Goal: Obtain resource: Download file/media

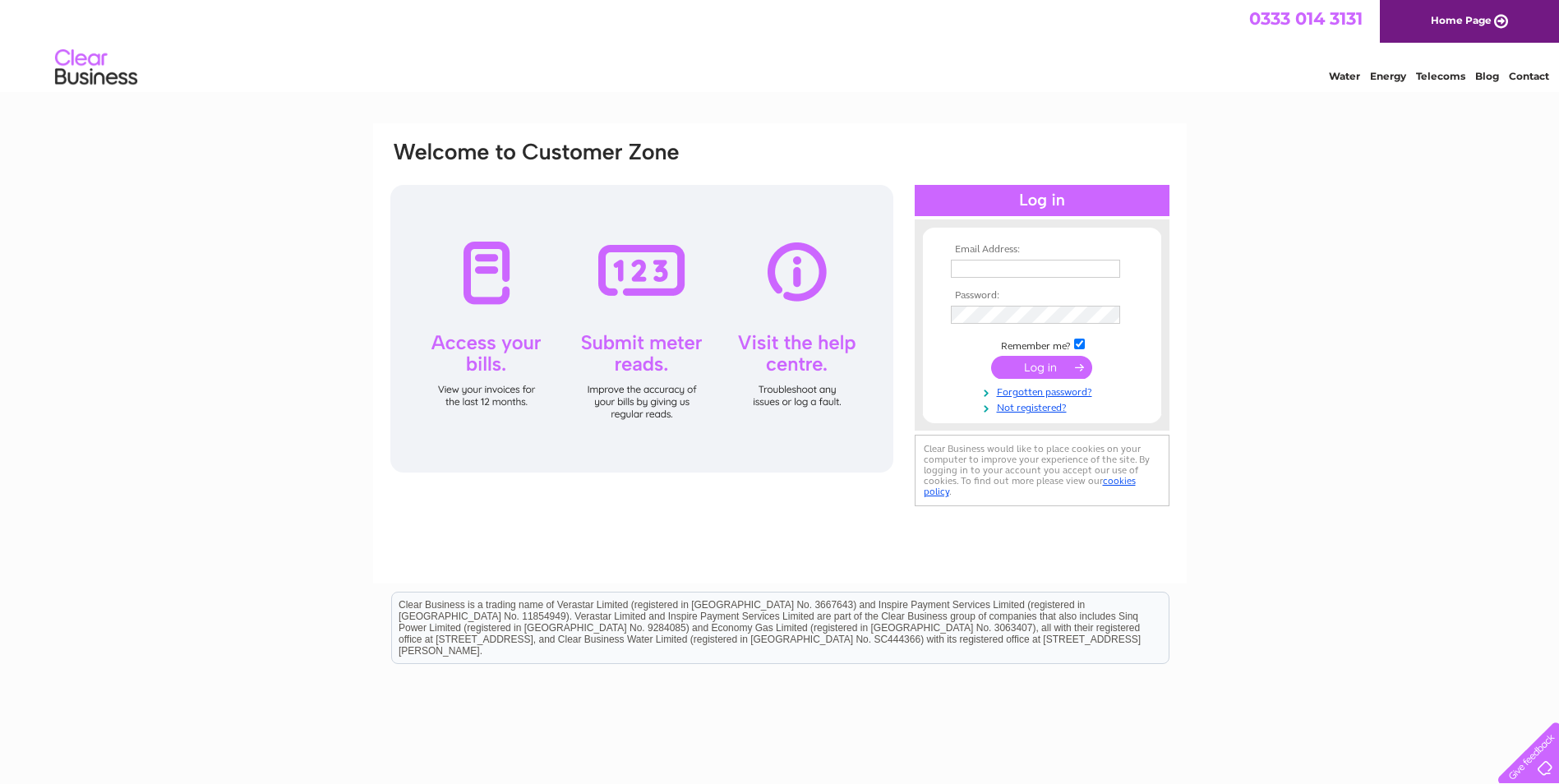
type input "[EMAIL_ADDRESS][DOMAIN_NAME]"
click at [1039, 381] on td at bounding box center [1042, 367] width 191 height 31
click at [1047, 366] on input "submit" at bounding box center [1041, 367] width 101 height 23
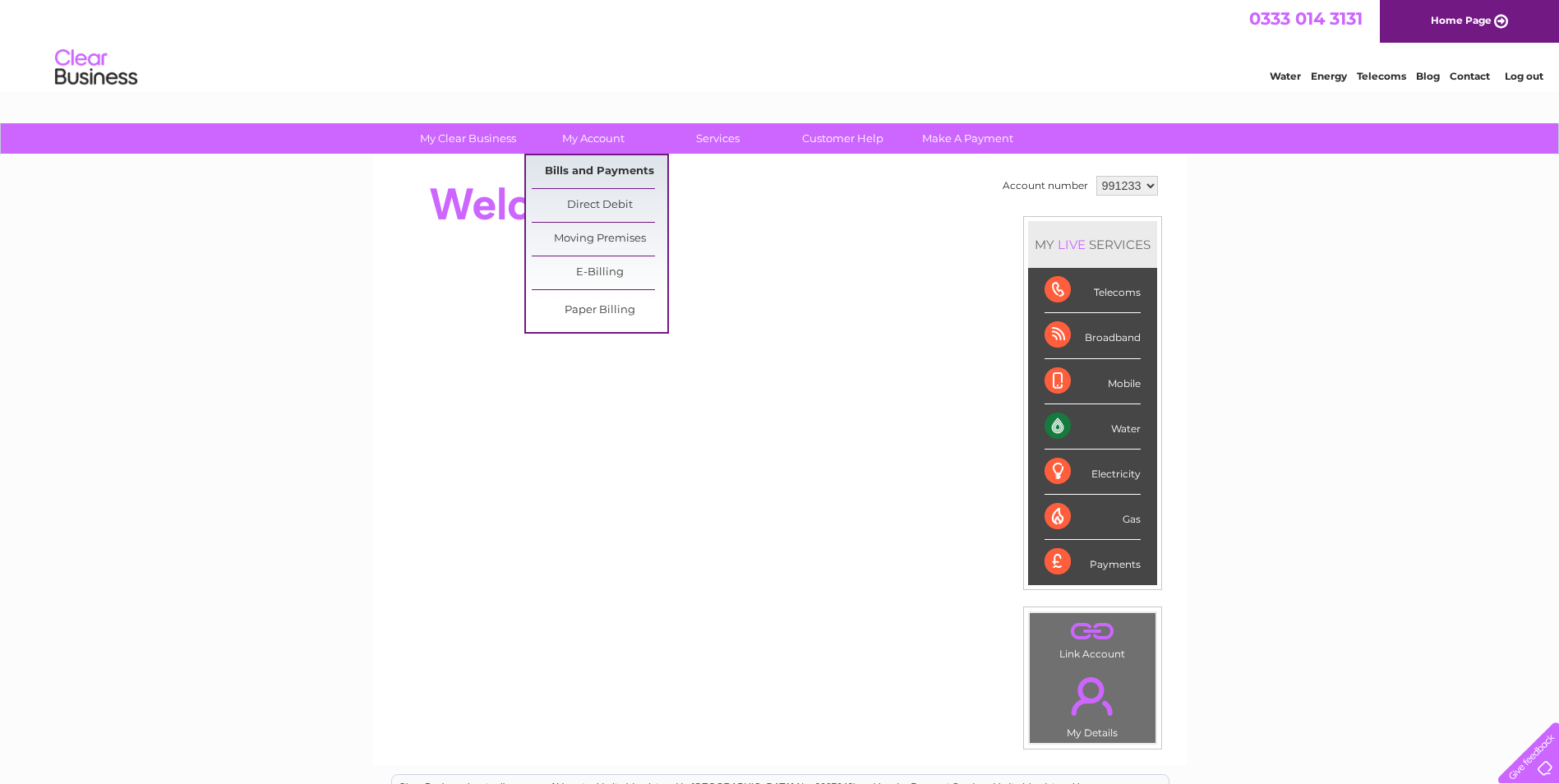
click at [593, 174] on link "Bills and Payments" at bounding box center [599, 172] width 135 height 33
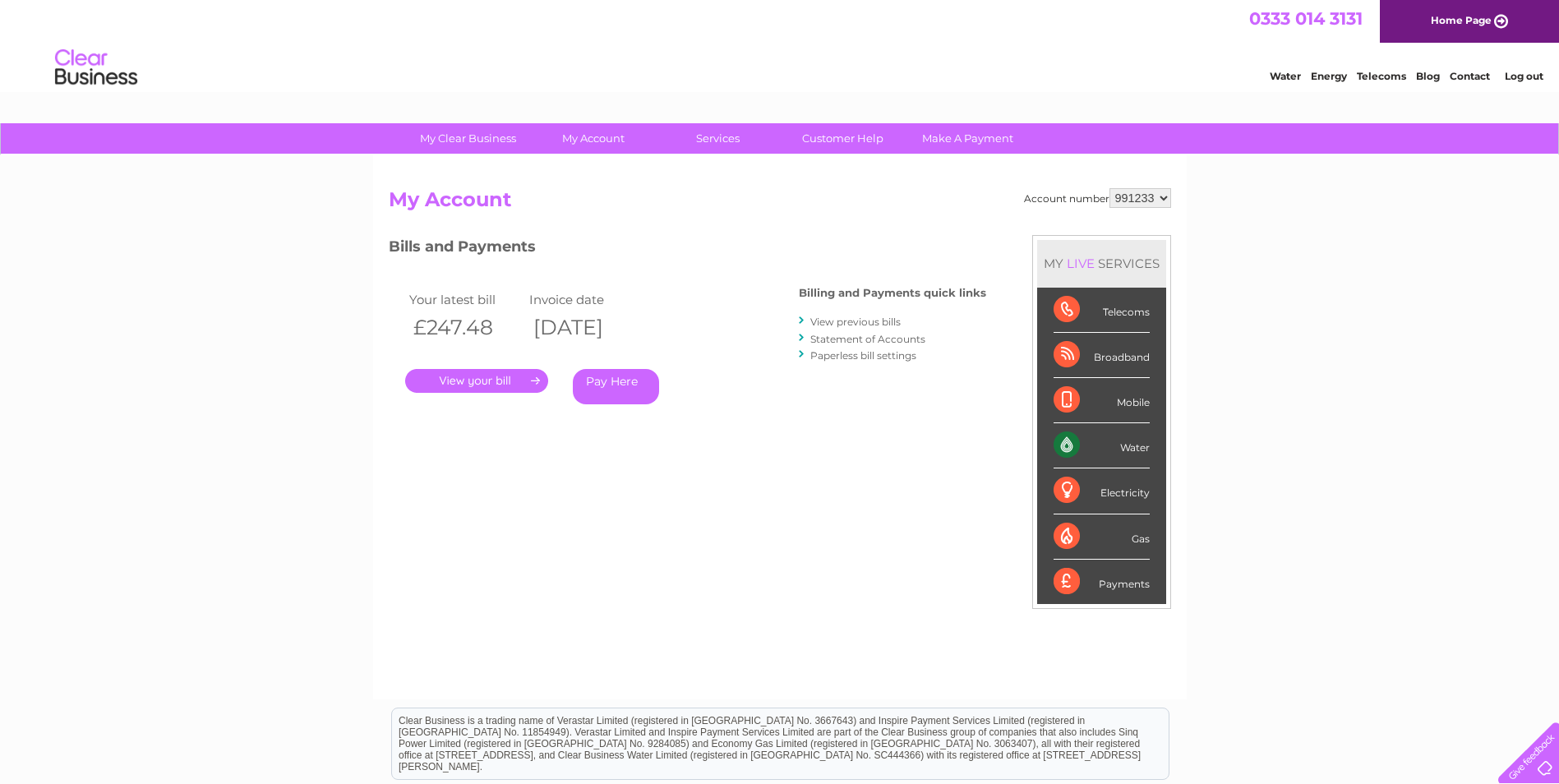
click at [874, 322] on link "View previous bills" at bounding box center [855, 321] width 90 height 12
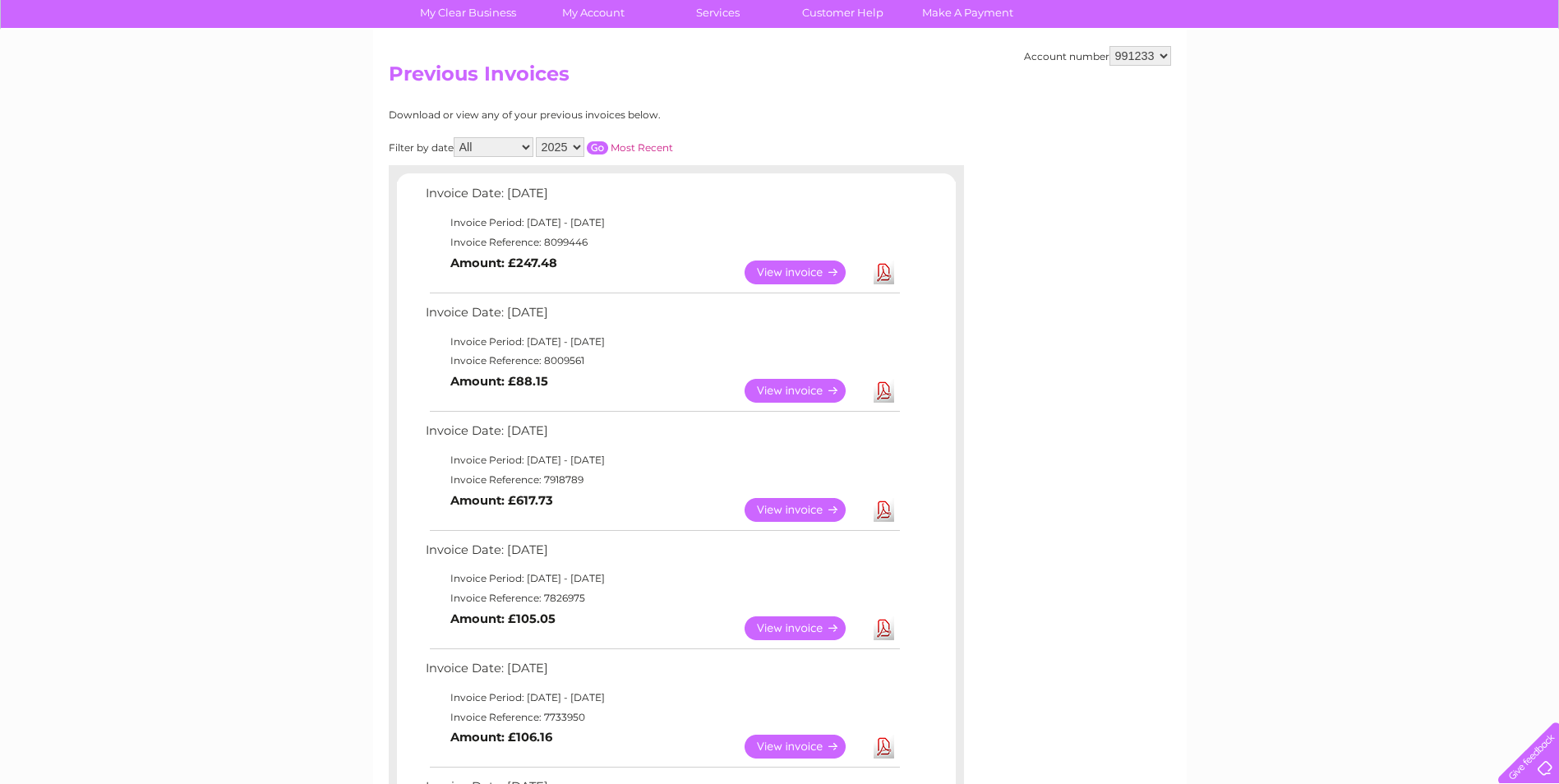
scroll to position [164, 0]
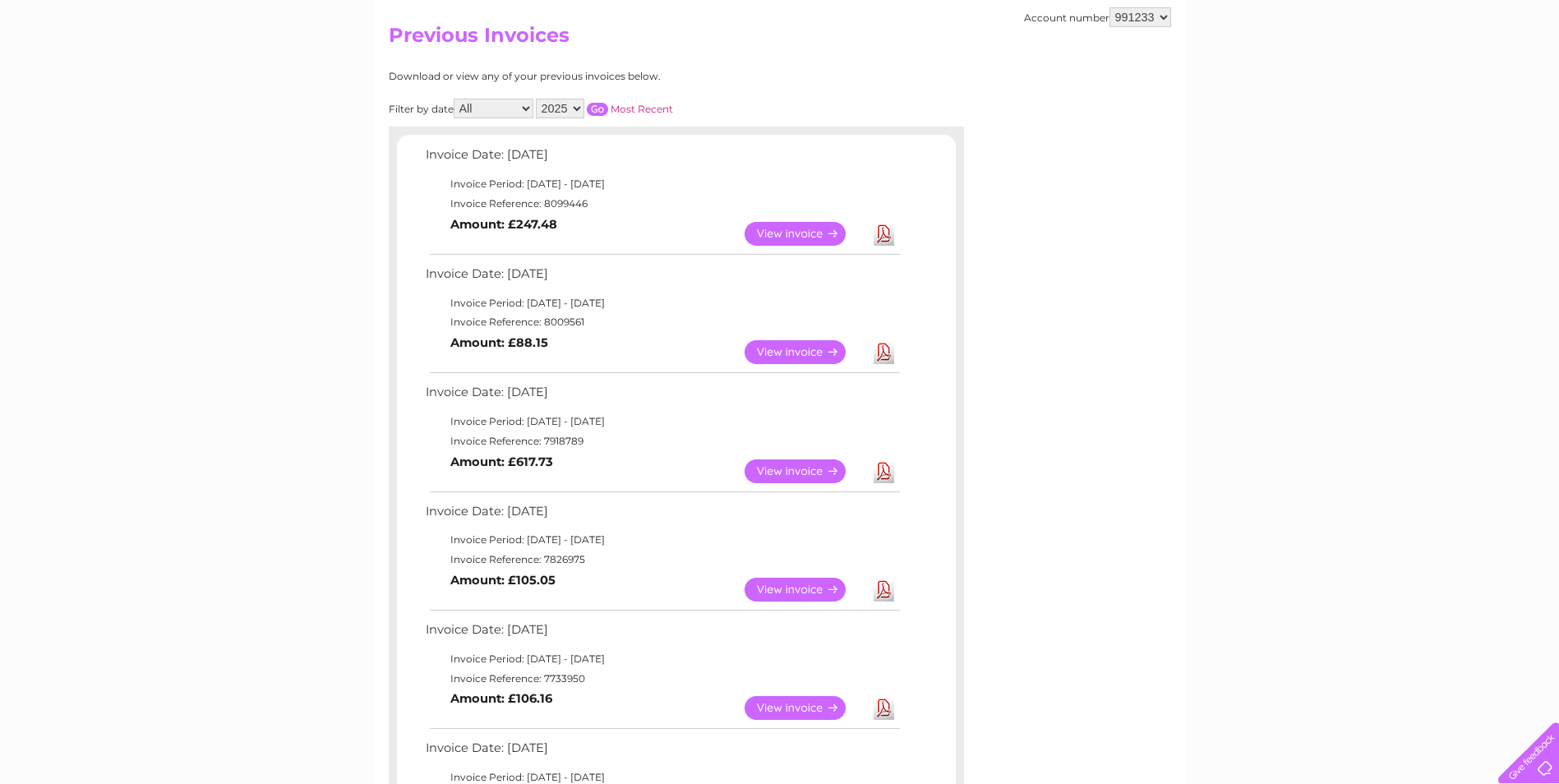
click at [884, 351] on link "Download" at bounding box center [884, 352] width 21 height 23
click at [885, 237] on link "Download" at bounding box center [884, 234] width 21 height 23
